Goal: Task Accomplishment & Management: Use online tool/utility

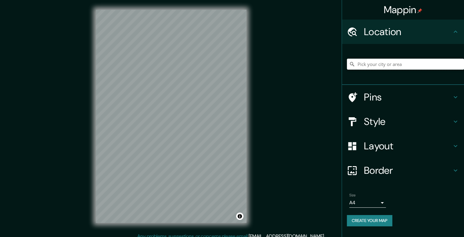
click at [391, 63] on input "Pick your city or area" at bounding box center [405, 64] width 117 height 11
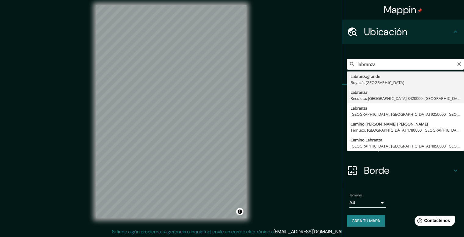
scroll to position [5, 0]
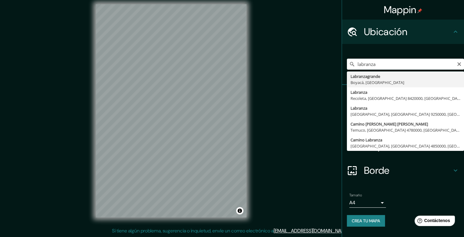
click at [410, 164] on div "Borde" at bounding box center [403, 170] width 122 height 24
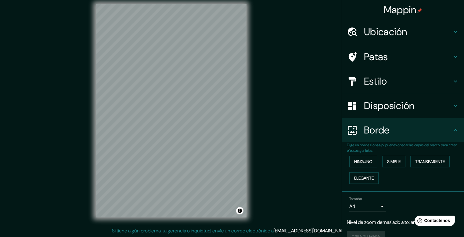
scroll to position [0, 0]
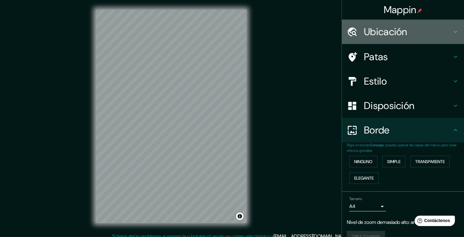
click at [410, 34] on h4 "Ubicación" at bounding box center [408, 32] width 88 height 12
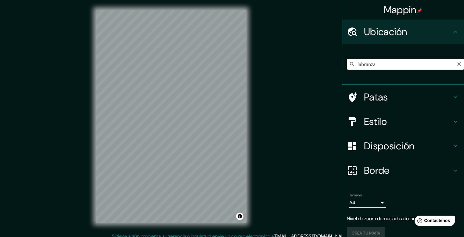
click at [411, 65] on input "labranza" at bounding box center [405, 64] width 117 height 11
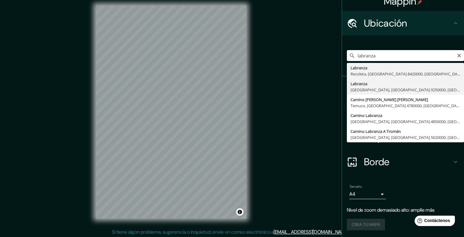
scroll to position [5, 0]
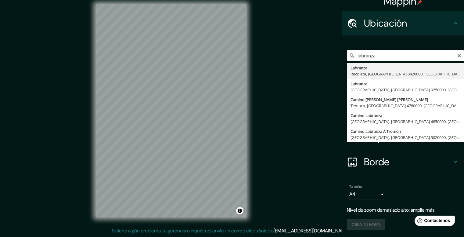
drag, startPoint x: 394, startPoint y: 56, endPoint x: 281, endPoint y: 71, distance: 114.9
click at [281, 71] on div "Mappin Ubicación labranza Labranza Recoleta, [GEOGRAPHIC_DATA] 8420000, [GEOGRA…" at bounding box center [232, 116] width 464 height 242
type input "[GEOGRAPHIC_DATA], [GEOGRAPHIC_DATA], [GEOGRAPHIC_DATA]"
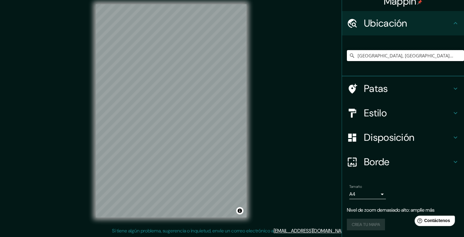
scroll to position [0, 0]
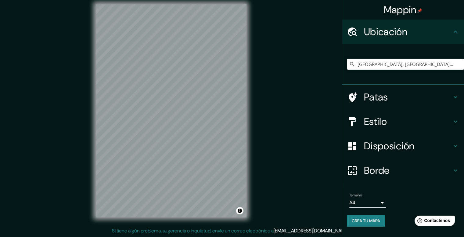
click at [248, 117] on div "© Mapbox © OpenStreetMap Mejorar este mapa" at bounding box center [171, 111] width 170 height 233
click at [386, 117] on font "Estilo" at bounding box center [375, 121] width 23 height 13
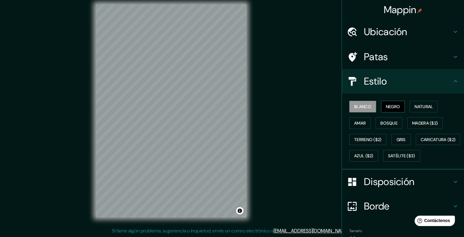
click at [387, 103] on font "Negro" at bounding box center [393, 107] width 14 height 8
click at [432, 107] on button "Natural" at bounding box center [424, 107] width 28 height 12
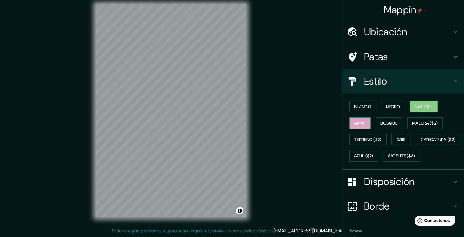
click at [358, 123] on font "Amar" at bounding box center [360, 122] width 12 height 5
click at [381, 122] on font "Bosque" at bounding box center [389, 122] width 17 height 5
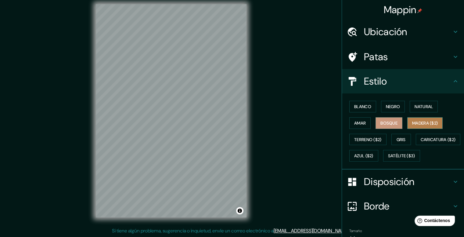
click at [412, 121] on font "Madera ($2)" at bounding box center [425, 122] width 26 height 5
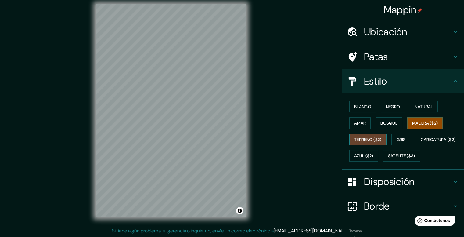
click at [354, 139] on font "Terreno ($2)" at bounding box center [367, 139] width 27 height 5
click at [392, 140] on button "Gris" at bounding box center [402, 140] width 20 height 12
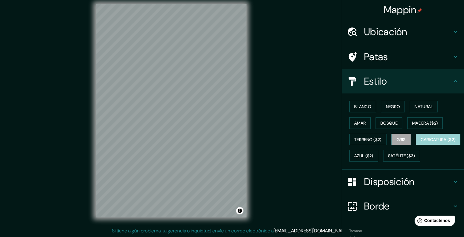
click at [421, 142] on font "Caricatura ($2)" at bounding box center [438, 139] width 35 height 5
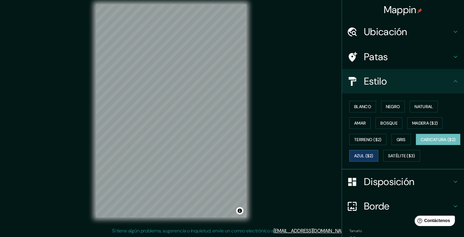
click at [374, 157] on font "Azul ($2)" at bounding box center [363, 155] width 19 height 5
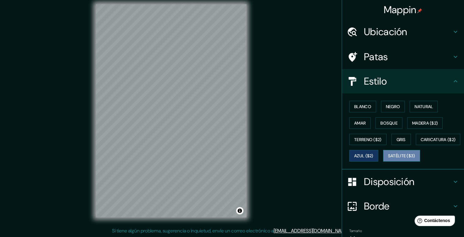
click at [388, 159] on font "Satélite ($3)" at bounding box center [401, 155] width 27 height 5
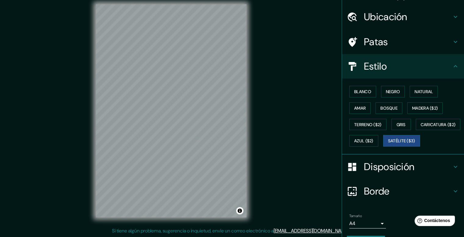
scroll to position [48, 0]
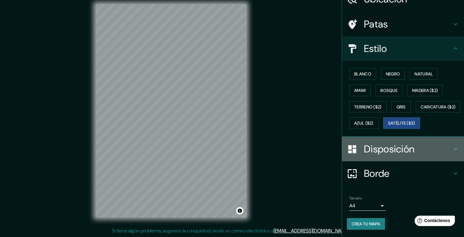
click at [452, 150] on icon at bounding box center [455, 148] width 7 height 7
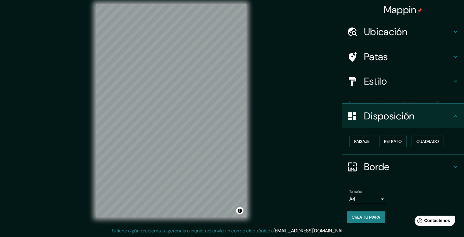
scroll to position [0, 0]
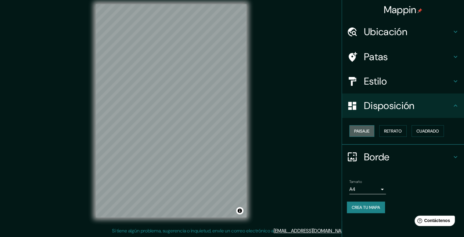
click at [364, 132] on font "Paisaje" at bounding box center [361, 130] width 15 height 5
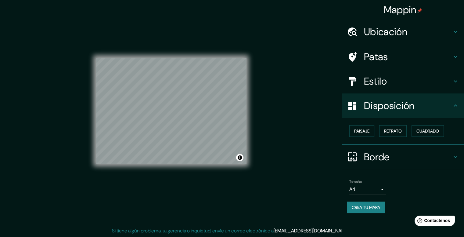
click at [401, 123] on div "Paisaje Retrato Cuadrado" at bounding box center [405, 131] width 117 height 16
click at [398, 130] on font "Retrato" at bounding box center [393, 130] width 18 height 5
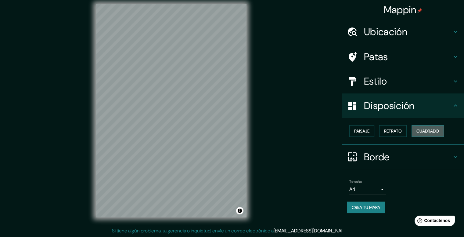
click at [437, 131] on font "Cuadrado" at bounding box center [428, 130] width 23 height 5
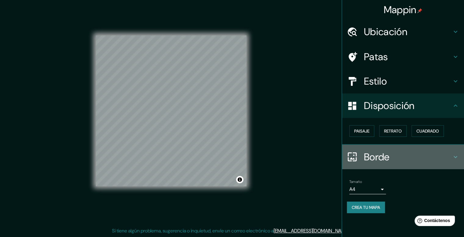
click at [448, 151] on h4 "Borde" at bounding box center [408, 157] width 88 height 12
